Goal: Task Accomplishment & Management: Manage account settings

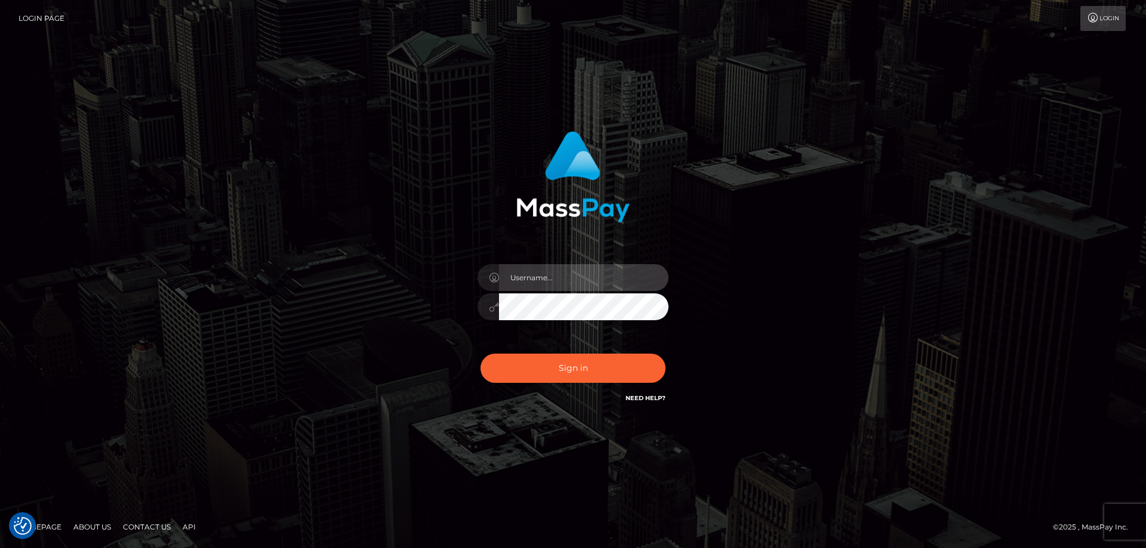
click at [532, 276] on input "text" at bounding box center [583, 277] width 169 height 27
type input "emi.throne"
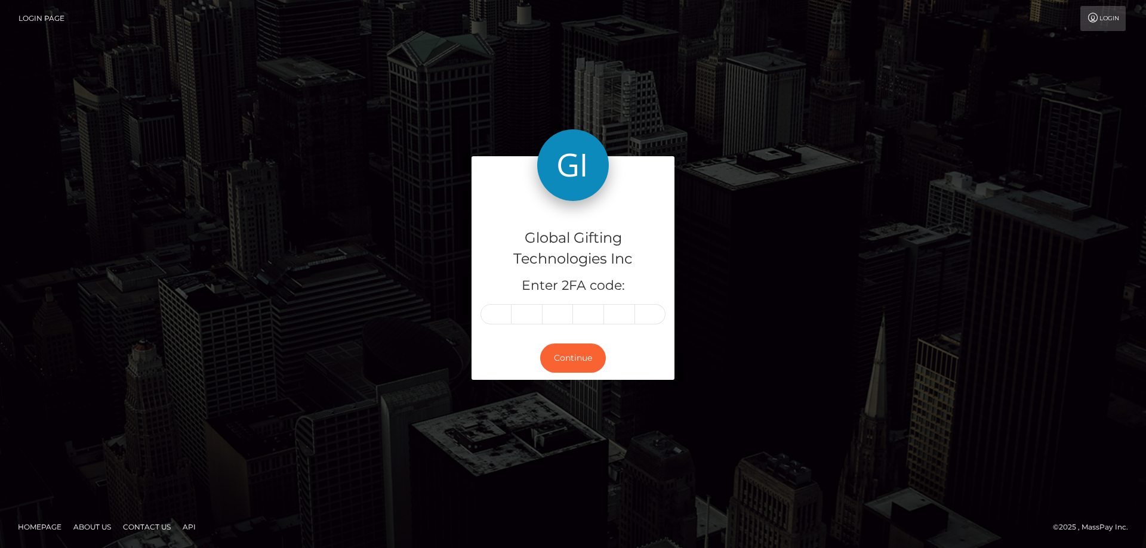
click at [495, 320] on input "text" at bounding box center [495, 314] width 31 height 20
type input "2"
type input "8"
type input "7"
type input "1"
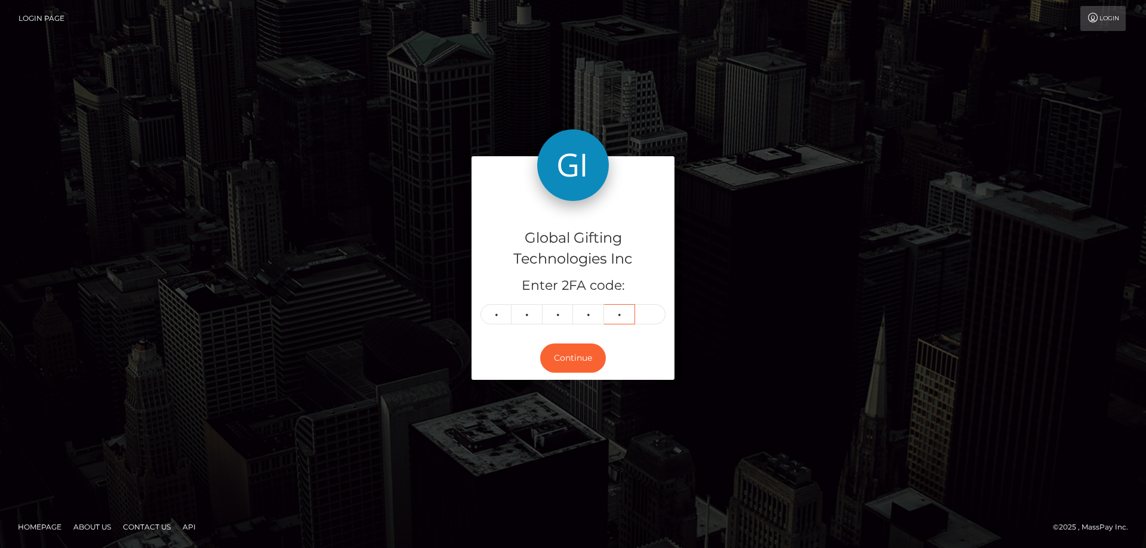
type input "6"
type input "3"
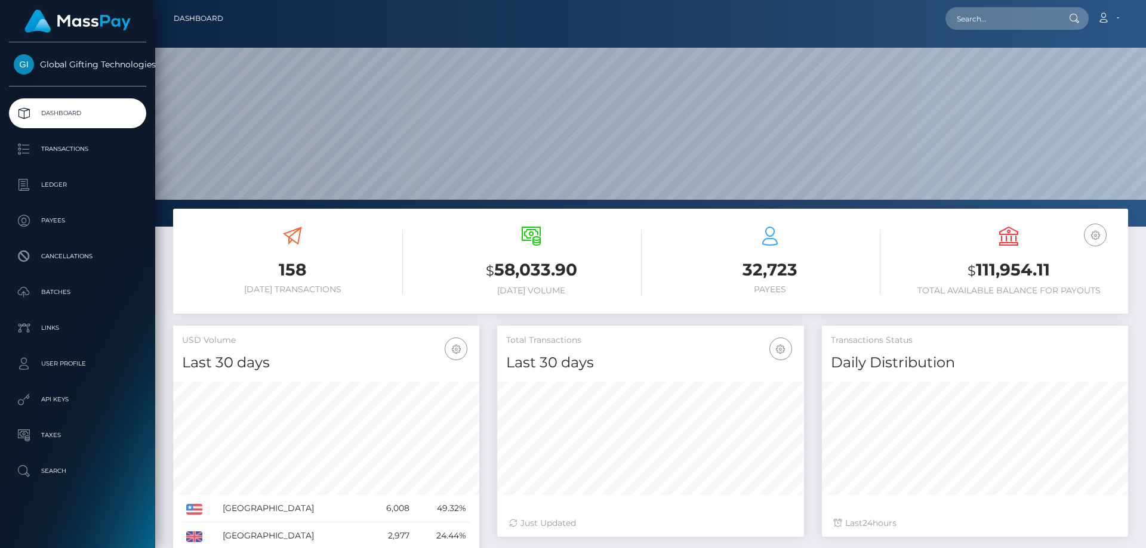
scroll to position [212, 307]
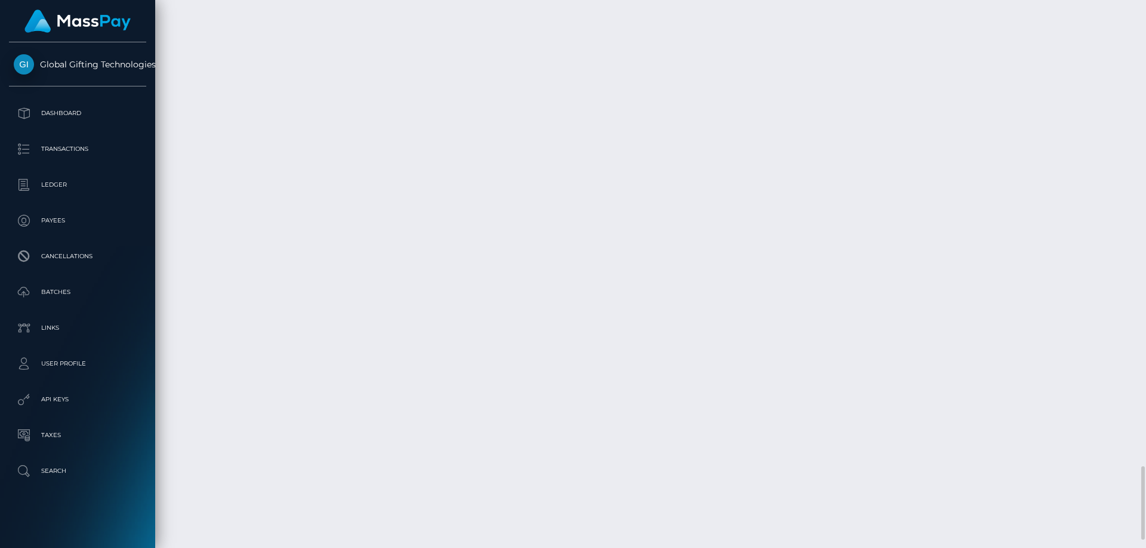
scroll to position [3290, 0]
